Goal: Task Accomplishment & Management: Manage account settings

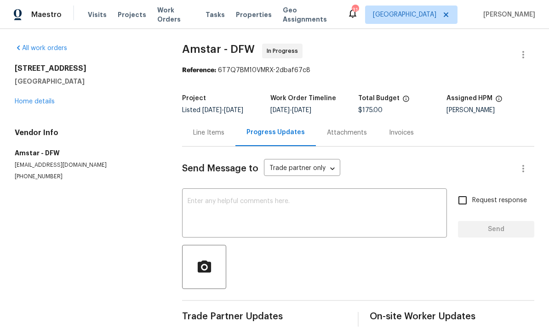
click at [207, 133] on div "Line Items" at bounding box center [208, 132] width 31 height 9
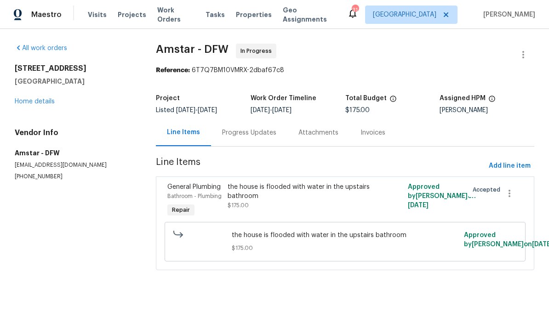
click at [398, 206] on div at bounding box center [390, 201] width 30 height 42
click at [366, 201] on div "the house is flooded with water in the upstairs bathroom $175.00" at bounding box center [299, 196] width 145 height 28
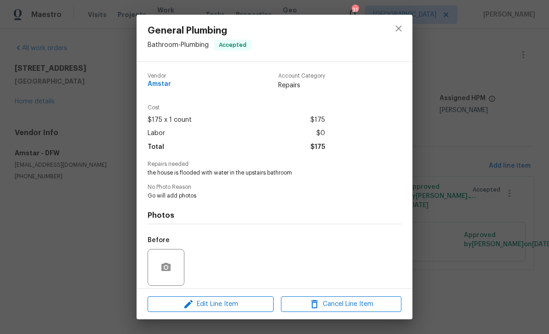
click at [487, 205] on div "General Plumbing Bathroom - Plumbing Accepted Vendor Amstar Account Category Re…" at bounding box center [274, 167] width 549 height 334
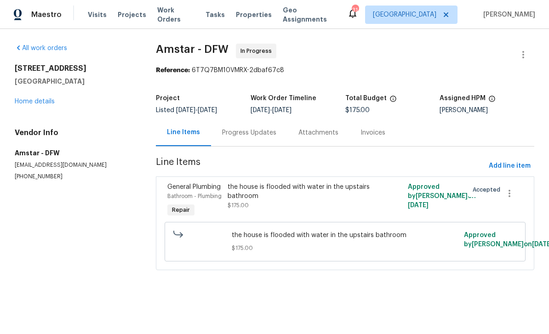
click at [252, 296] on div "All work orders [STREET_ADDRESS] Home details Vendor Info Amstar - DFW [EMAIL_A…" at bounding box center [274, 162] width 549 height 267
click at [242, 202] on div "the house is flooded with water in the upstairs bathroom $175.00" at bounding box center [299, 196] width 145 height 28
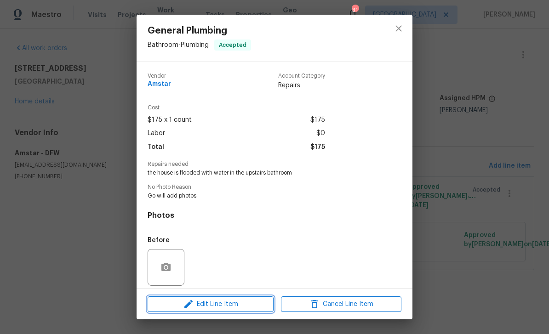
click at [214, 297] on button "Edit Line Item" at bounding box center [211, 304] width 126 height 16
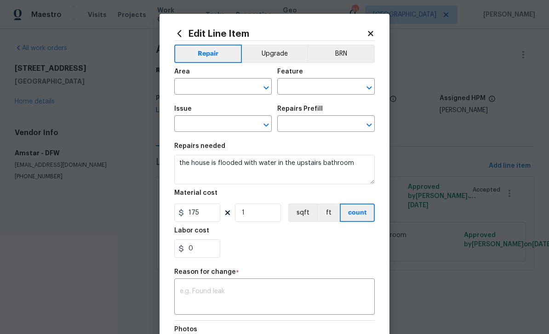
type input "Bathroom"
type input "Plumbing"
type input "General Plumbing"
type input "Add a Task $1.00"
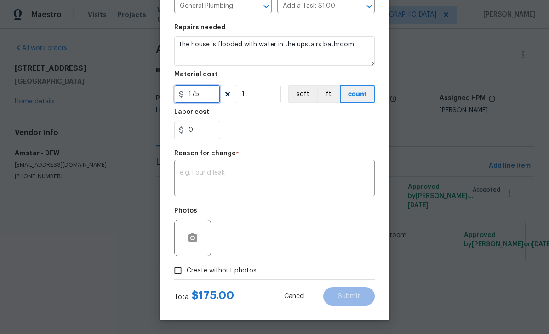
scroll to position [120, 0]
click at [211, 93] on input "175" at bounding box center [197, 94] width 46 height 18
type input "350"
click at [296, 175] on textarea at bounding box center [274, 179] width 189 height 19
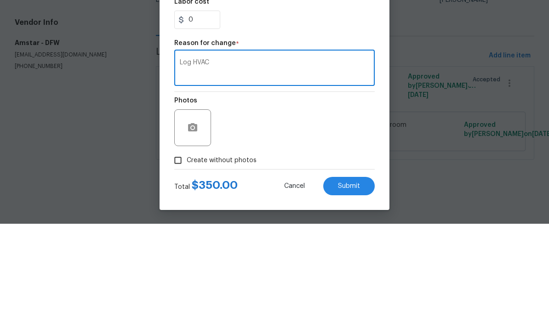
type textarea "Log"
type textarea "C"
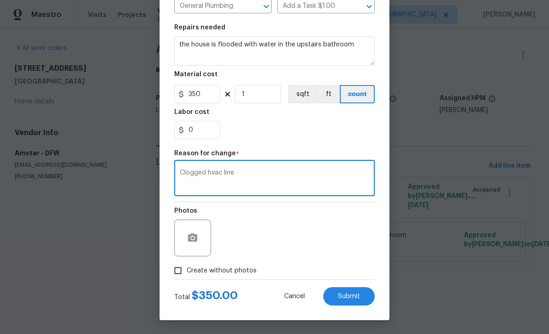
type textarea "Clogged hvac line"
click at [359, 298] on span "Submit" at bounding box center [349, 296] width 22 height 7
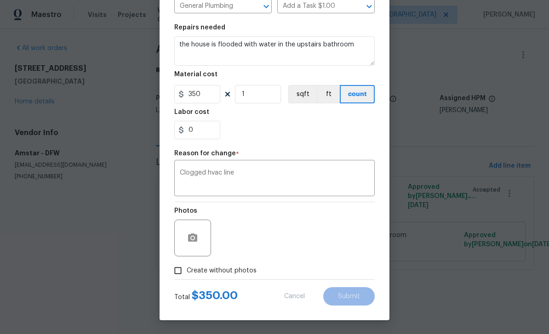
type input "175"
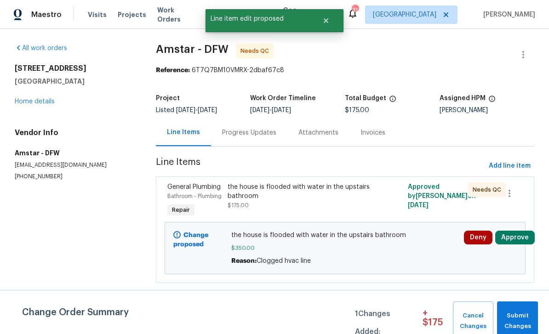
scroll to position [0, 0]
click at [524, 309] on button "Submit Changes" at bounding box center [517, 321] width 41 height 40
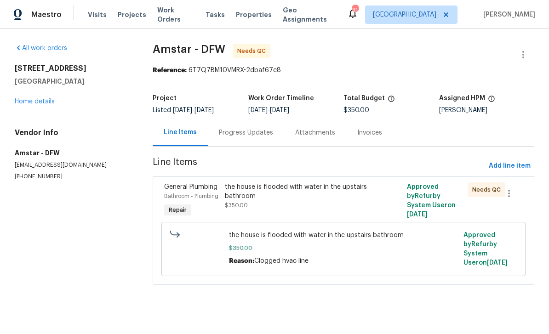
click at [99, 17] on span "Visits" at bounding box center [97, 14] width 19 height 9
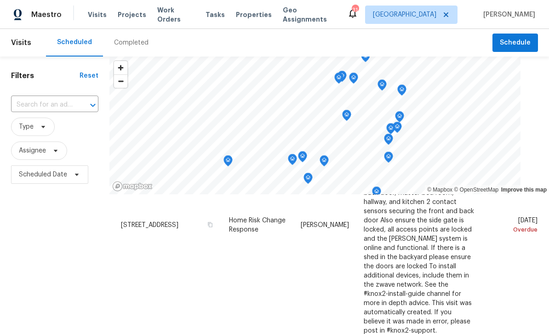
scroll to position [433, 0]
